Goal: Use online tool/utility: Use online tool/utility

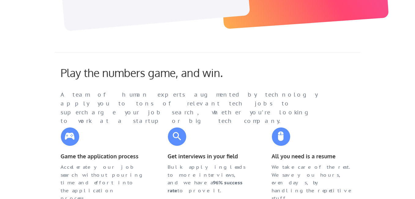
scroll to position [153, 0]
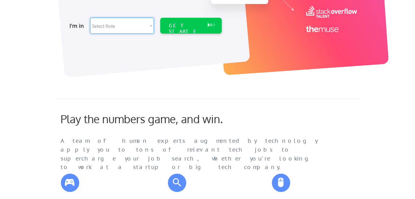
click at [151, 24] on select "Select Role Software Engineering Product Management Customer Success Sales UI/U…" at bounding box center [122, 26] width 64 height 16
select select ""hr_recruiting""
click at [90, 18] on select "Select Role Software Engineering Product Management Customer Success Sales UI/U…" at bounding box center [122, 26] width 64 height 16
select select ""hr_recruiting""
click at [186, 25] on div "GET STARTED" at bounding box center [185, 32] width 33 height 18
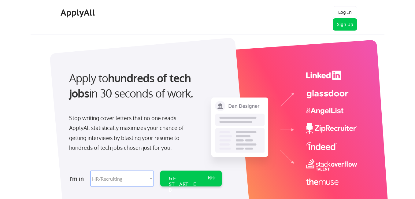
select select ""hr_recruiting""
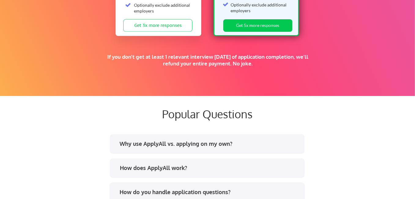
scroll to position [1102, 0]
